Goal: Task Accomplishment & Management: Manage account settings

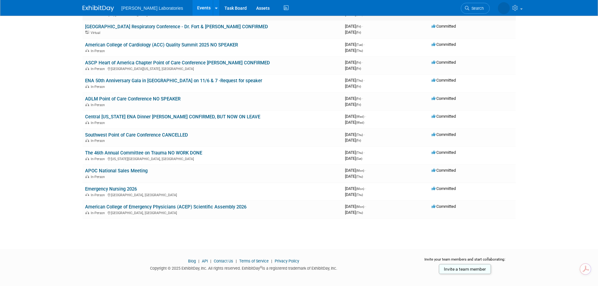
scroll to position [126, 0]
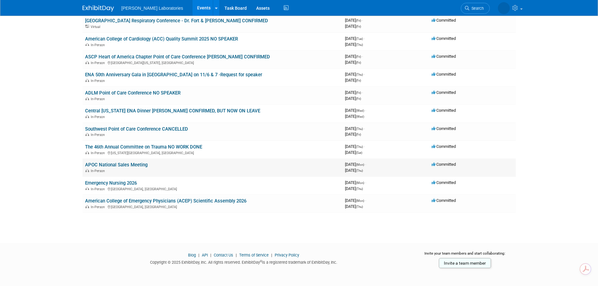
click at [141, 164] on link "APOC National Sales Meeting" at bounding box center [116, 165] width 62 height 6
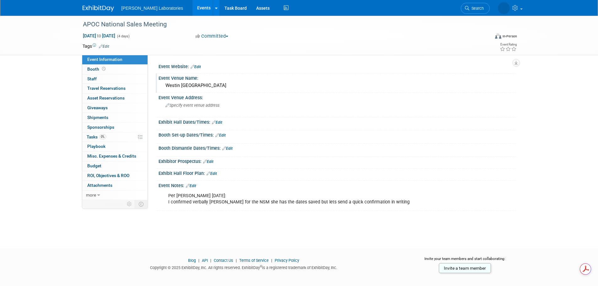
click at [204, 87] on div "Westin San Diego" at bounding box center [337, 86] width 348 height 10
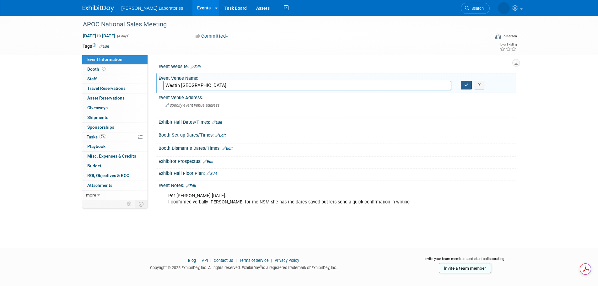
type input "Westin San Diego Gaslamp Quarter"
click at [465, 84] on icon "button" at bounding box center [466, 85] width 4 height 4
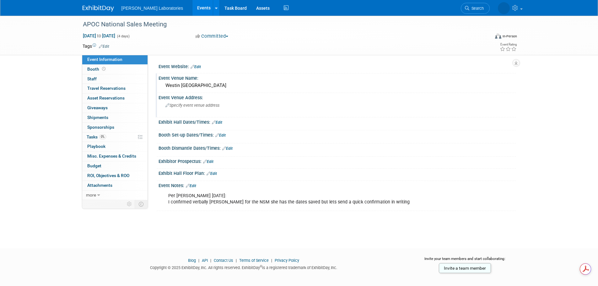
click at [186, 107] on span "Specify event venue address" at bounding box center [193, 105] width 54 height 5
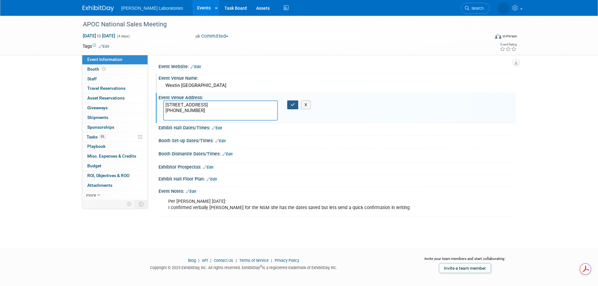
type textarea "910 Broadway Cir San Diego, CA 92101 (619) 239-2200"
click at [291, 102] on button "button" at bounding box center [292, 104] width 11 height 9
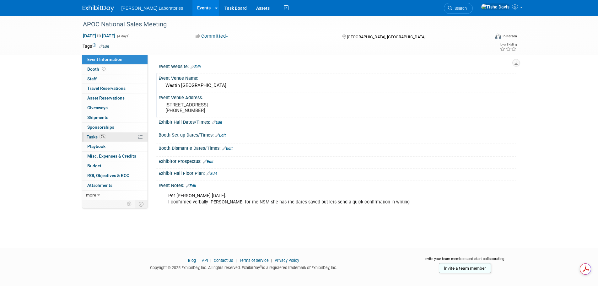
click at [92, 137] on span "Tasks 0%" at bounding box center [96, 136] width 19 height 5
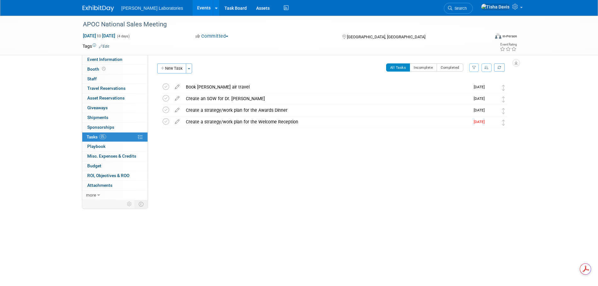
click at [173, 71] on button "New Task" at bounding box center [171, 68] width 29 height 10
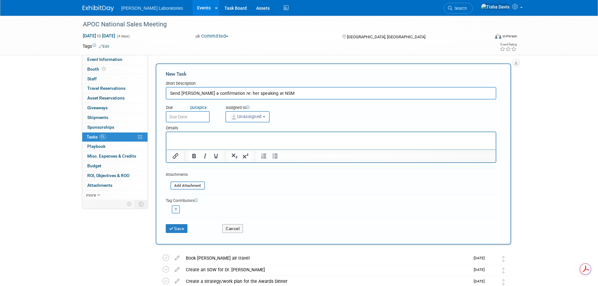
type input "Send Dr. Watson a confirmation re: her speaking at NSM"
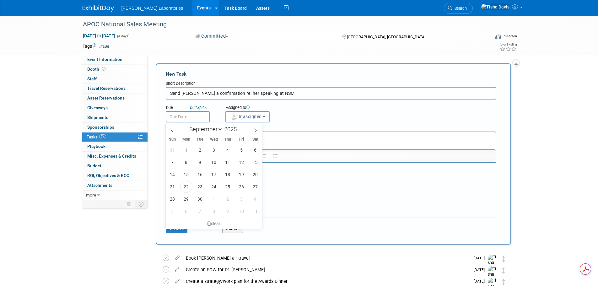
click at [198, 117] on input "text" at bounding box center [188, 116] width 44 height 11
click at [187, 185] on span "22" at bounding box center [186, 187] width 12 height 12
type input "Sep 22, 2025"
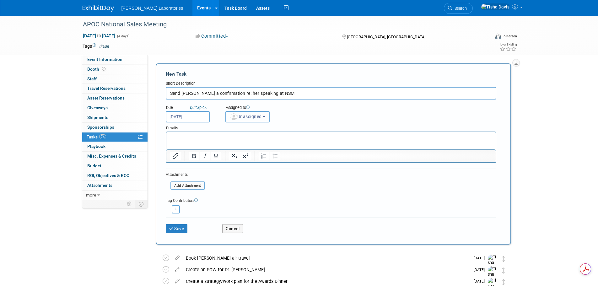
drag, startPoint x: 269, startPoint y: 117, endPoint x: 263, endPoint y: 129, distance: 13.1
click at [269, 117] on button "Unassigned" at bounding box center [247, 116] width 45 height 11
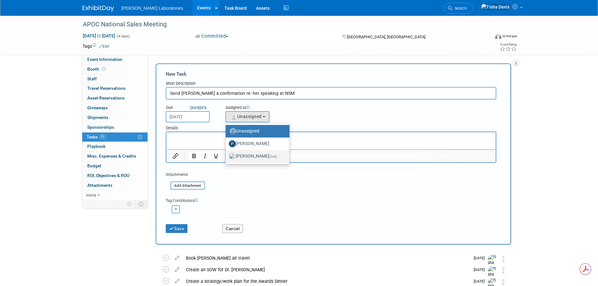
drag, startPoint x: 255, startPoint y: 155, endPoint x: 253, endPoint y: 157, distance: 3.3
click at [255, 155] on label "Tisha Davis (me)" at bounding box center [256, 156] width 54 height 10
click at [227, 155] on input "Tisha Davis (me)" at bounding box center [225, 156] width 4 height 4
select select "2770856e-d6b1-4121-bfe1-202d7e478624"
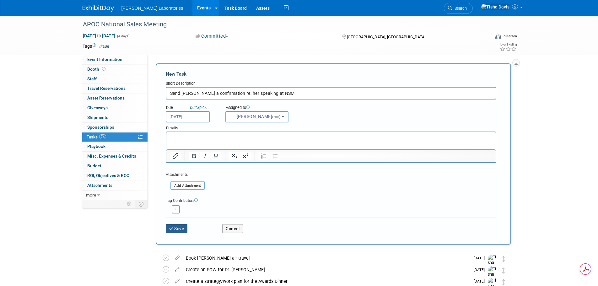
click at [177, 229] on button "Save" at bounding box center [177, 228] width 22 height 9
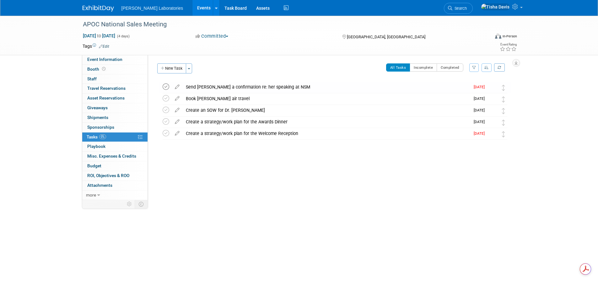
click at [167, 87] on icon at bounding box center [166, 87] width 7 height 7
click at [193, 8] on link "Events" at bounding box center [204, 8] width 23 height 16
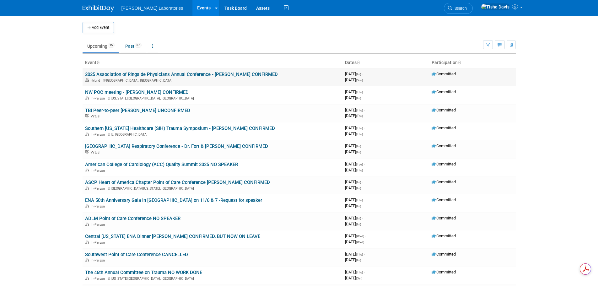
click at [133, 74] on link "2025 Association of Ringside Physicians Annual Conference - [PERSON_NAME] CONFI…" at bounding box center [181, 75] width 193 height 6
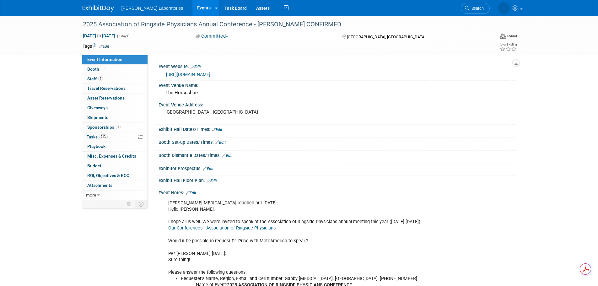
click at [195, 192] on link "Edit" at bounding box center [191, 193] width 10 height 4
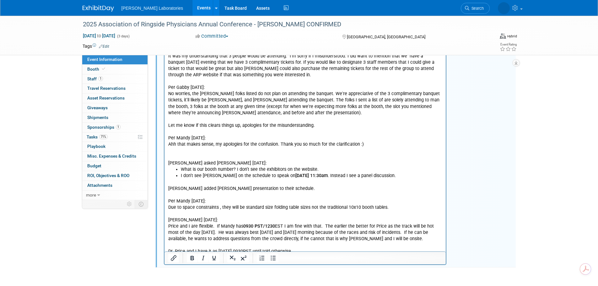
scroll to position [1558, 0]
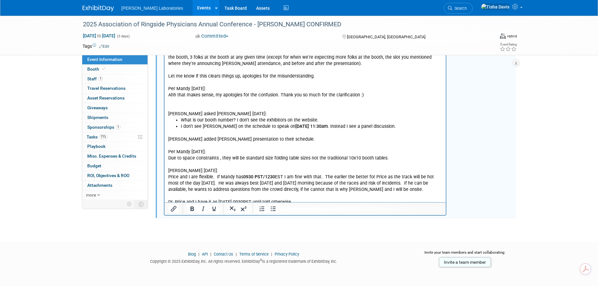
click at [302, 186] on p "[PERSON_NAME] added [PERSON_NAME] presentation to their schedule. Per Mandy [DA…" at bounding box center [305, 168] width 274 height 76
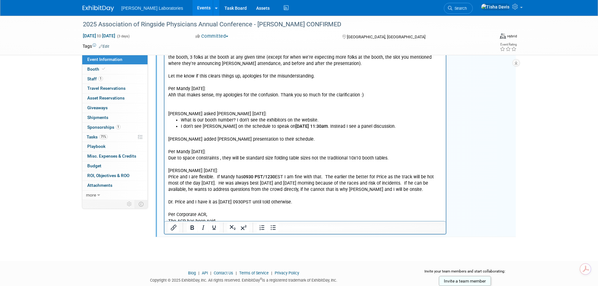
click at [220, 212] on p "Per Corporate ACR," at bounding box center [305, 215] width 274 height 6
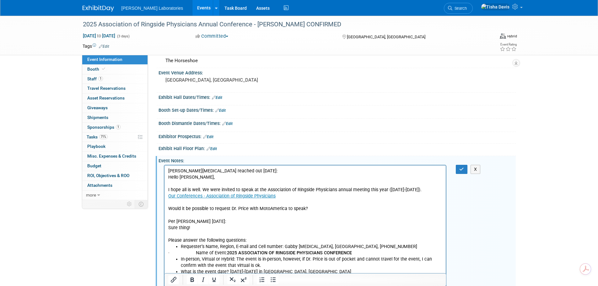
scroll to position [19, 0]
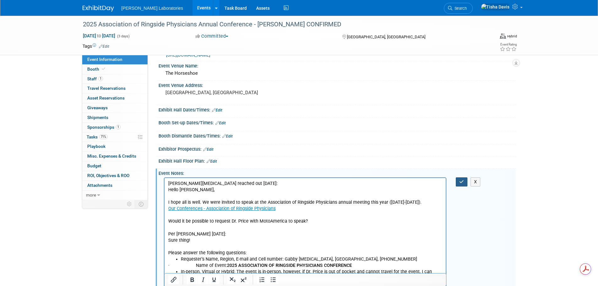
click at [461, 180] on icon "button" at bounding box center [461, 182] width 5 height 4
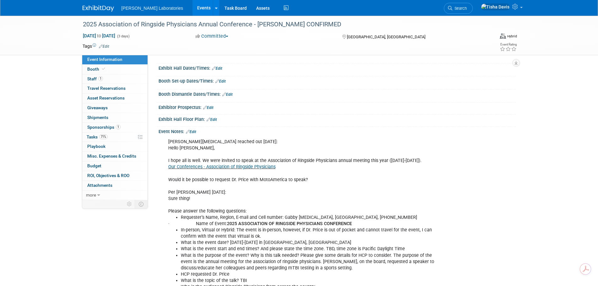
scroll to position [82, 0]
